Goal: Task Accomplishment & Management: Manage account settings

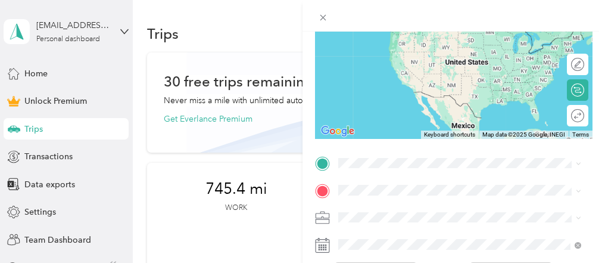
scroll to position [130, 0]
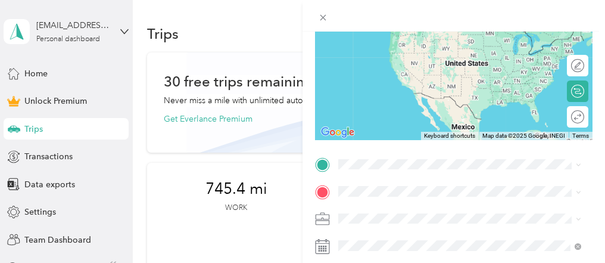
click at [398, 43] on span "[STREET_ADDRESS][PERSON_NAME][US_STATE]" at bounding box center [453, 38] width 185 height 10
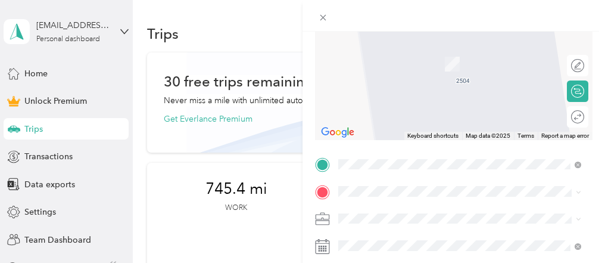
click at [397, 45] on span "[STREET_ADDRESS][US_STATE]" at bounding box center [420, 39] width 119 height 11
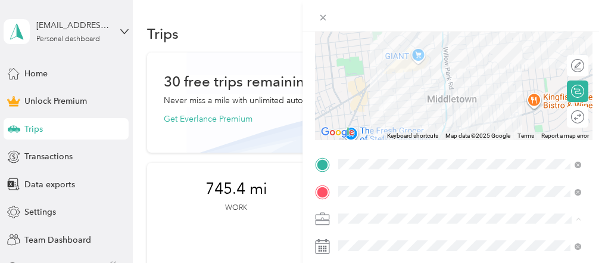
click at [359, 51] on li "Work" at bounding box center [459, 50] width 251 height 21
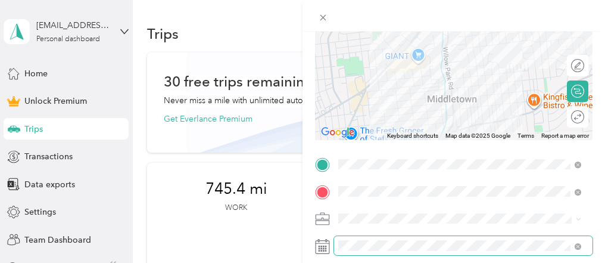
click at [369, 251] on span at bounding box center [463, 245] width 258 height 19
click at [338, 239] on span at bounding box center [463, 245] width 258 height 19
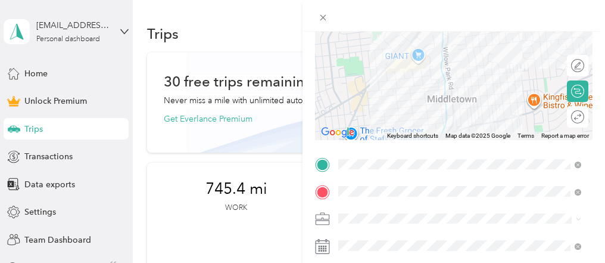
click at [323, 247] on rect at bounding box center [324, 248] width 2 height 2
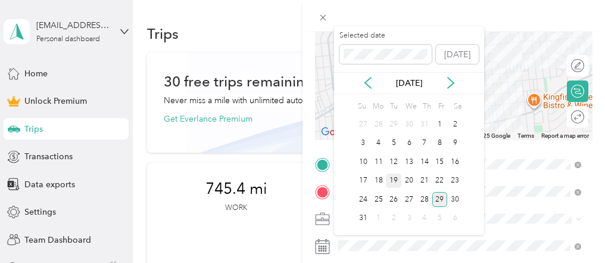
click at [392, 179] on div "19" at bounding box center [393, 180] width 15 height 15
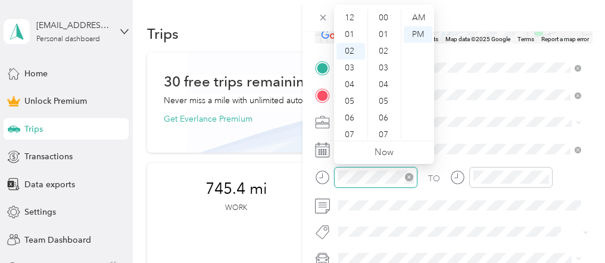
scroll to position [550, 0]
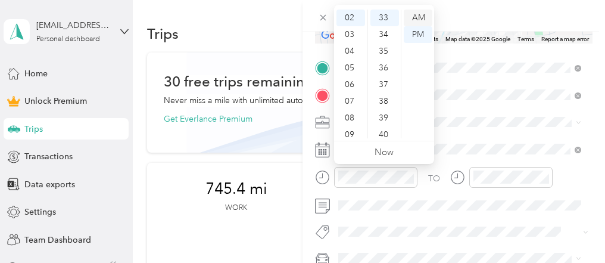
click at [416, 14] on div "AM" at bounding box center [418, 18] width 29 height 17
click at [367, 118] on ul "00 01 02 03 04 05 06 07 08 09 10 11 12 13 14 15 16 17 18 19 20 21 22 23 24 25 2…" at bounding box center [383, 74] width 33 height 129
click at [354, 113] on div "10" at bounding box center [350, 113] width 29 height 17
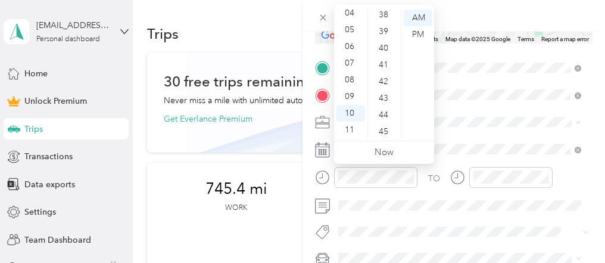
scroll to position [824, 0]
click at [388, 29] on div "50" at bounding box center [384, 27] width 29 height 17
click at [415, 15] on div "AM" at bounding box center [418, 18] width 29 height 17
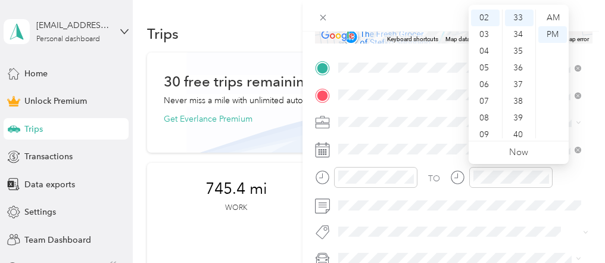
scroll to position [71, 0]
click at [484, 128] on div "11" at bounding box center [485, 129] width 29 height 17
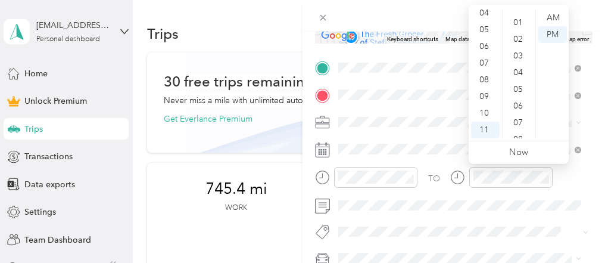
scroll to position [8, 0]
click at [519, 12] on div "00" at bounding box center [519, 10] width 29 height 17
click at [553, 16] on div "AM" at bounding box center [552, 18] width 29 height 17
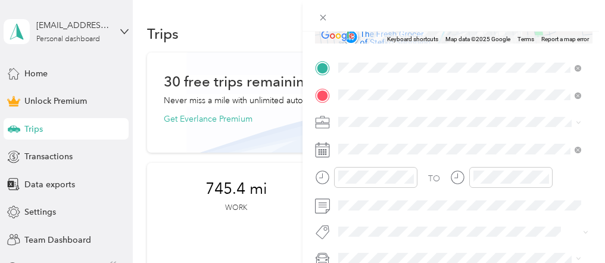
click at [450, 129] on span at bounding box center [463, 122] width 258 height 19
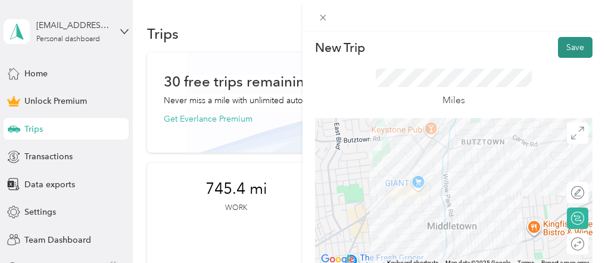
click at [571, 48] on button "Save" at bounding box center [575, 47] width 35 height 21
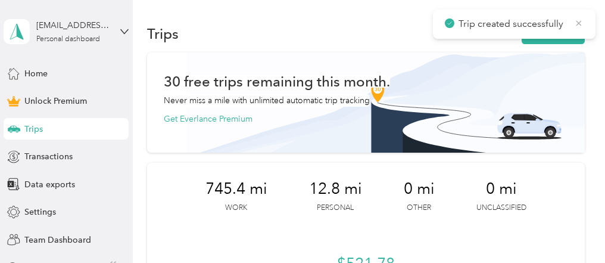
click at [581, 25] on icon at bounding box center [578, 22] width 5 height 5
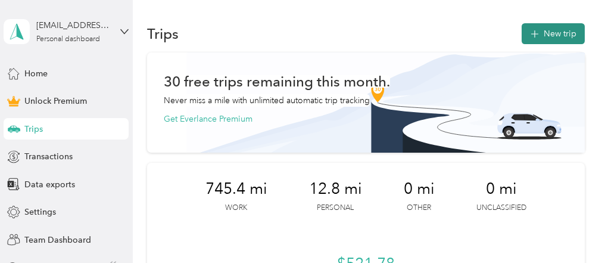
click at [570, 32] on button "New trip" at bounding box center [553, 33] width 63 height 21
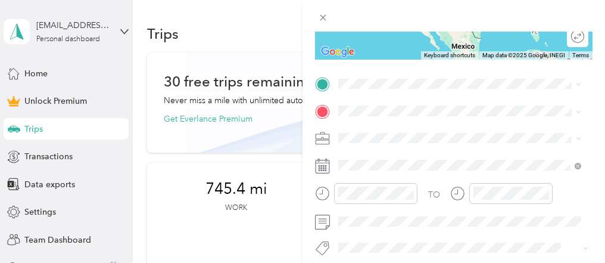
scroll to position [211, 0]
click at [374, 125] on span "[STREET_ADDRESS][US_STATE]" at bounding box center [420, 119] width 119 height 11
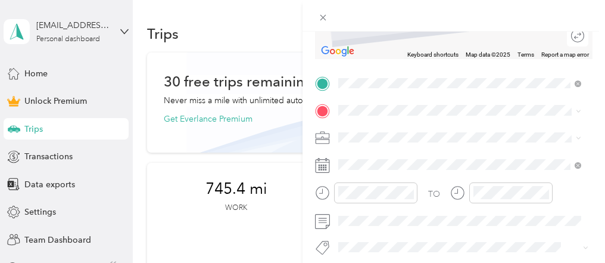
click at [373, 142] on li "[STREET_ADDRESS][PERSON_NAME][US_STATE]" at bounding box center [459, 147] width 251 height 24
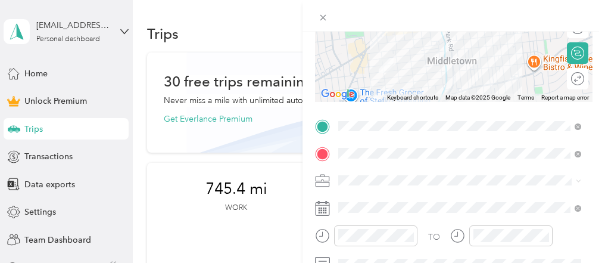
scroll to position [169, 0]
click at [371, 11] on div "Work" at bounding box center [459, 5] width 235 height 13
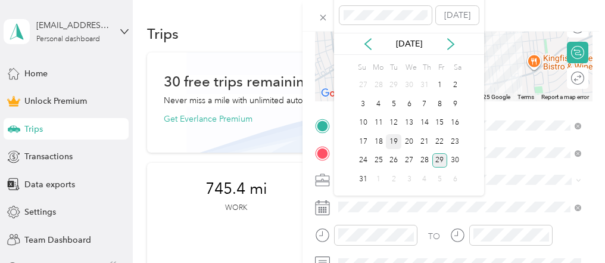
click at [396, 141] on div "19" at bounding box center [393, 141] width 15 height 15
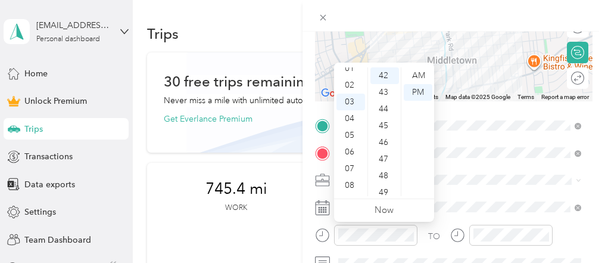
scroll to position [0, 0]
click at [348, 77] on div "12" at bounding box center [350, 75] width 29 height 17
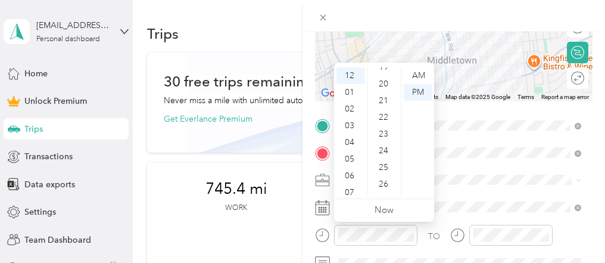
scroll to position [213, 0]
click at [384, 113] on div "15" at bounding box center [384, 113] width 29 height 17
click at [418, 91] on div "PM" at bounding box center [418, 92] width 29 height 17
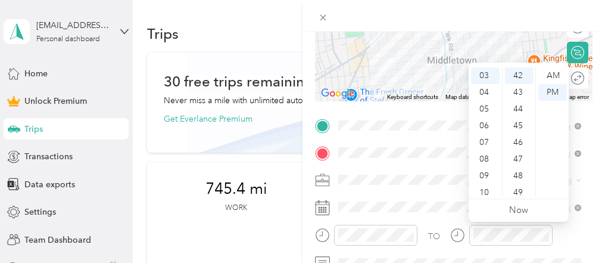
scroll to position [0, 0]
click at [480, 76] on div "12" at bounding box center [485, 75] width 29 height 17
click at [484, 76] on div "12" at bounding box center [485, 75] width 29 height 17
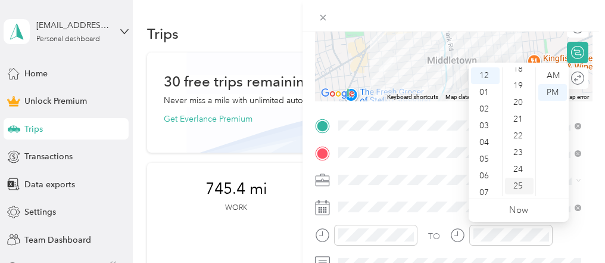
click at [516, 182] on div "25" at bounding box center [519, 185] width 29 height 17
click at [550, 88] on div "PM" at bounding box center [552, 92] width 29 height 17
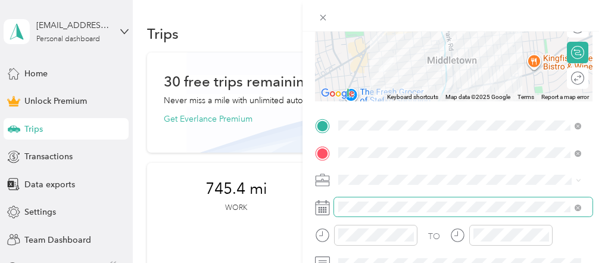
scroll to position [0, 0]
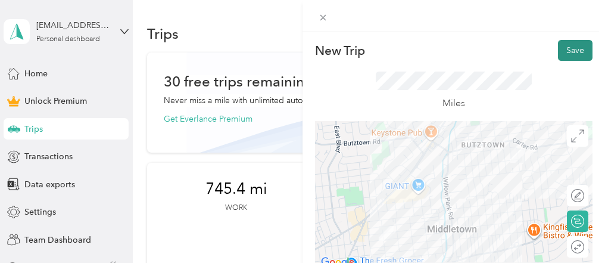
click at [565, 46] on button "Save" at bounding box center [575, 50] width 35 height 21
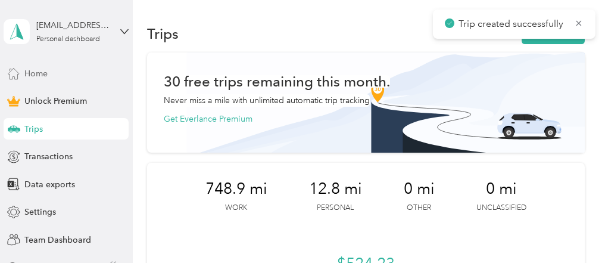
click at [63, 71] on div "Home" at bounding box center [66, 73] width 125 height 21
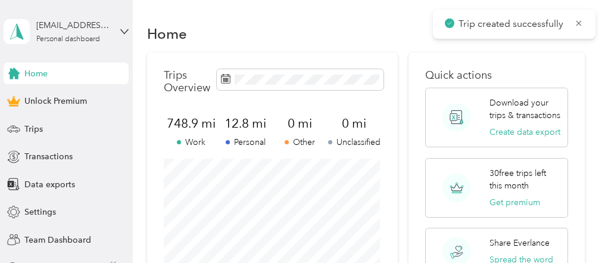
scroll to position [229, 0]
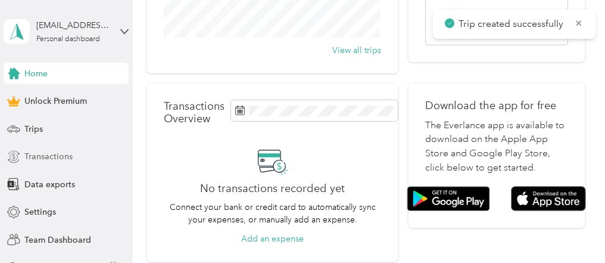
click at [43, 152] on span "Transactions" at bounding box center [48, 156] width 48 height 13
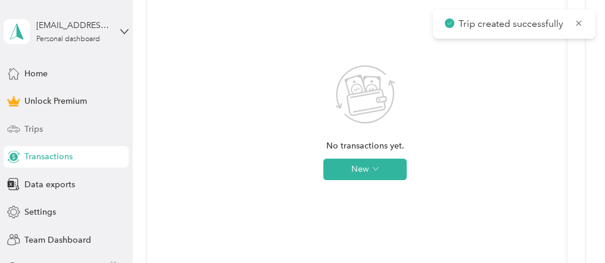
click at [40, 134] on div "Trips" at bounding box center [66, 128] width 125 height 21
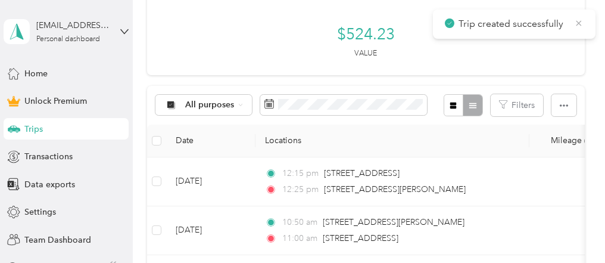
click at [582, 20] on icon at bounding box center [579, 23] width 10 height 11
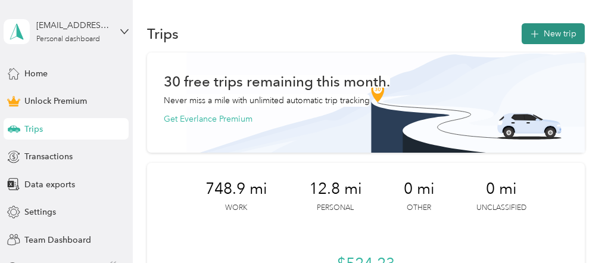
click at [561, 34] on button "New trip" at bounding box center [553, 33] width 63 height 21
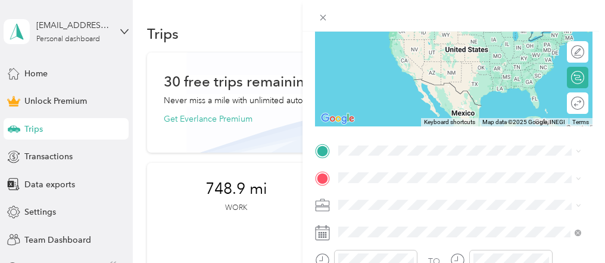
scroll to position [157, 0]
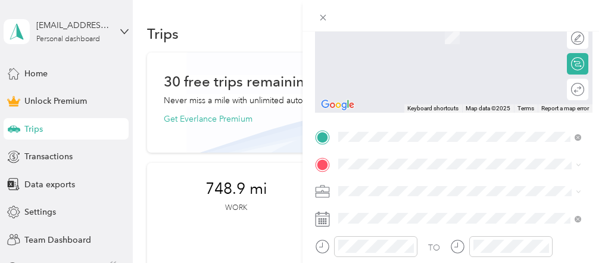
click at [400, 45] on div "[STREET_ADDRESS][PERSON_NAME][US_STATE]" at bounding box center [459, 37] width 235 height 16
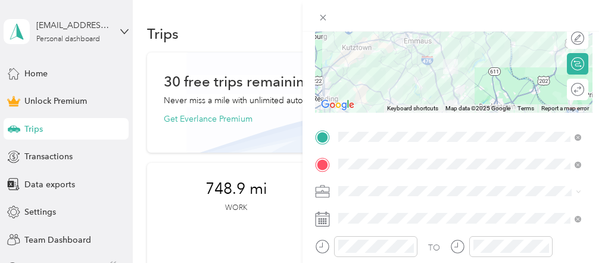
click at [369, 23] on li "Work" at bounding box center [459, 17] width 251 height 21
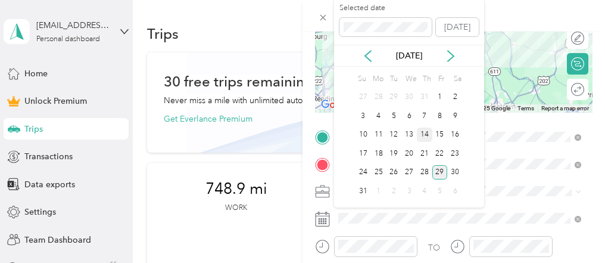
click at [425, 134] on div "14" at bounding box center [424, 134] width 15 height 15
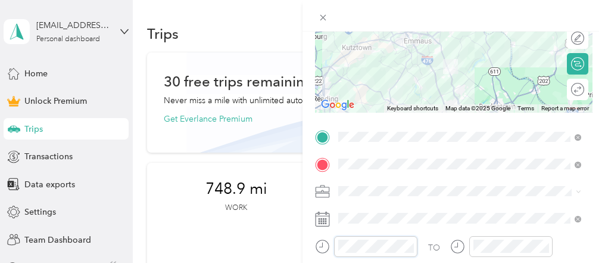
click at [283, 239] on div "New Trip Save This trip cannot be edited because it is either under review, app…" at bounding box center [302, 131] width 605 height 263
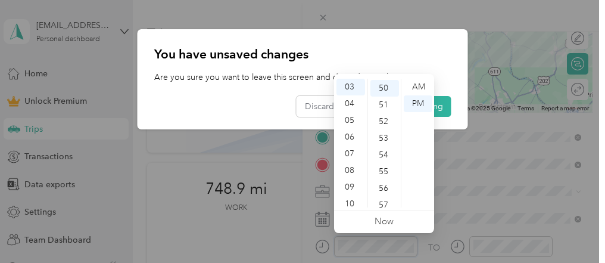
scroll to position [834, 0]
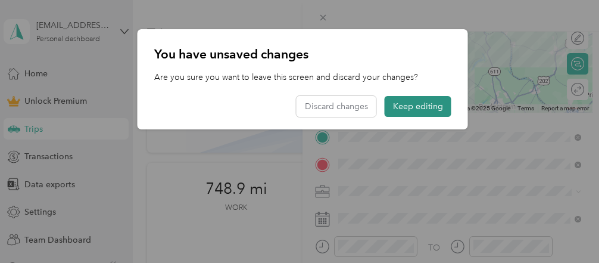
click at [439, 105] on button "Keep editing" at bounding box center [418, 106] width 67 height 21
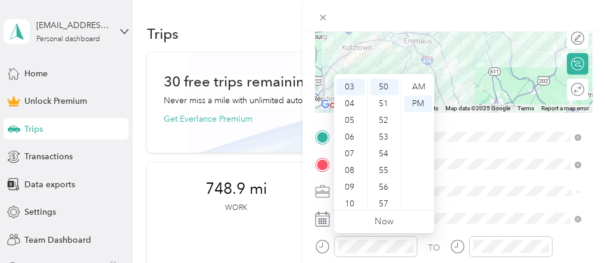
scroll to position [0, 0]
click at [351, 119] on div "02" at bounding box center [350, 120] width 29 height 17
click at [388, 177] on div "15" at bounding box center [384, 178] width 29 height 17
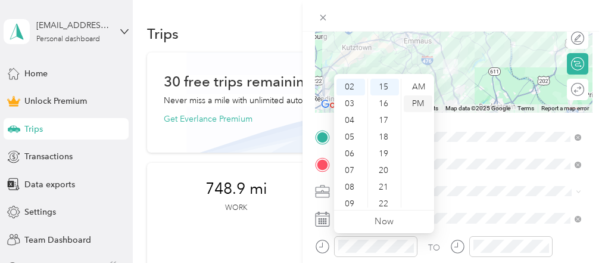
click at [417, 103] on div "PM" at bounding box center [418, 103] width 29 height 17
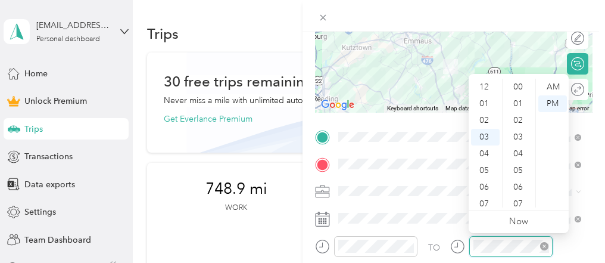
scroll to position [834, 0]
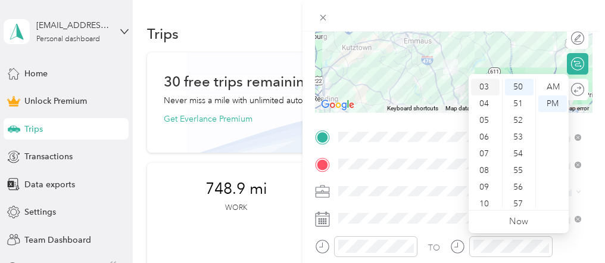
click at [489, 88] on div "03" at bounding box center [485, 87] width 29 height 17
click at [521, 89] on div "00" at bounding box center [519, 87] width 29 height 17
click at [549, 101] on div "PM" at bounding box center [552, 103] width 29 height 17
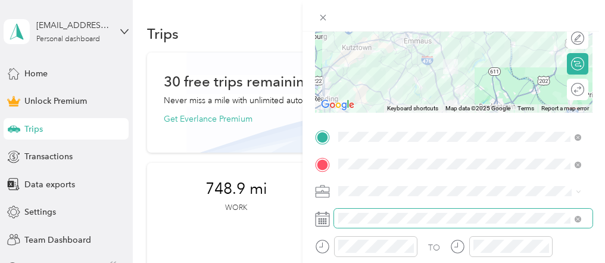
click at [447, 210] on span at bounding box center [463, 217] width 258 height 19
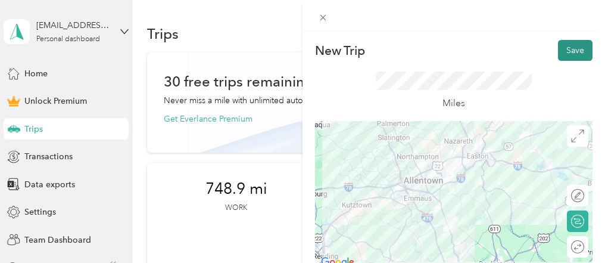
click at [571, 49] on button "Save" at bounding box center [575, 50] width 35 height 21
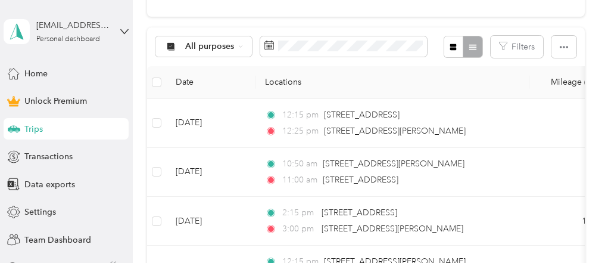
scroll to position [261, 0]
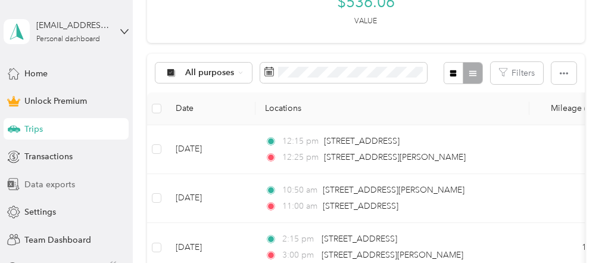
click at [47, 186] on span "Data exports" at bounding box center [49, 184] width 51 height 13
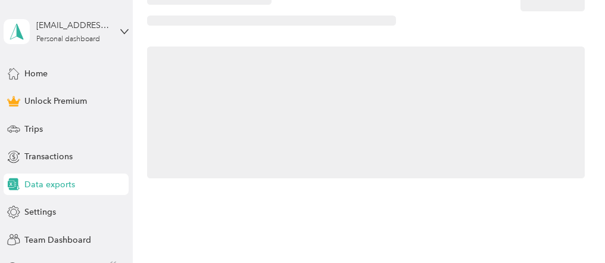
scroll to position [187, 0]
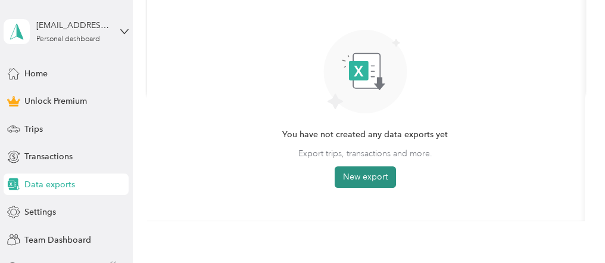
click at [378, 172] on button "New export" at bounding box center [365, 176] width 61 height 21
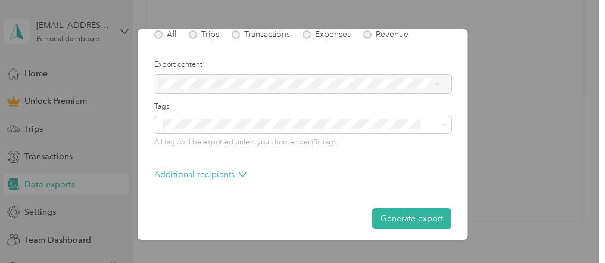
scroll to position [222, 0]
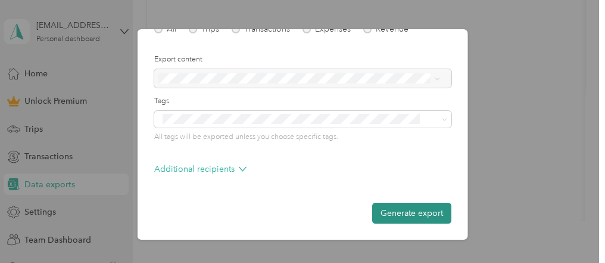
click at [403, 210] on button "Generate export" at bounding box center [411, 212] width 79 height 21
